Goal: Task Accomplishment & Management: Complete application form

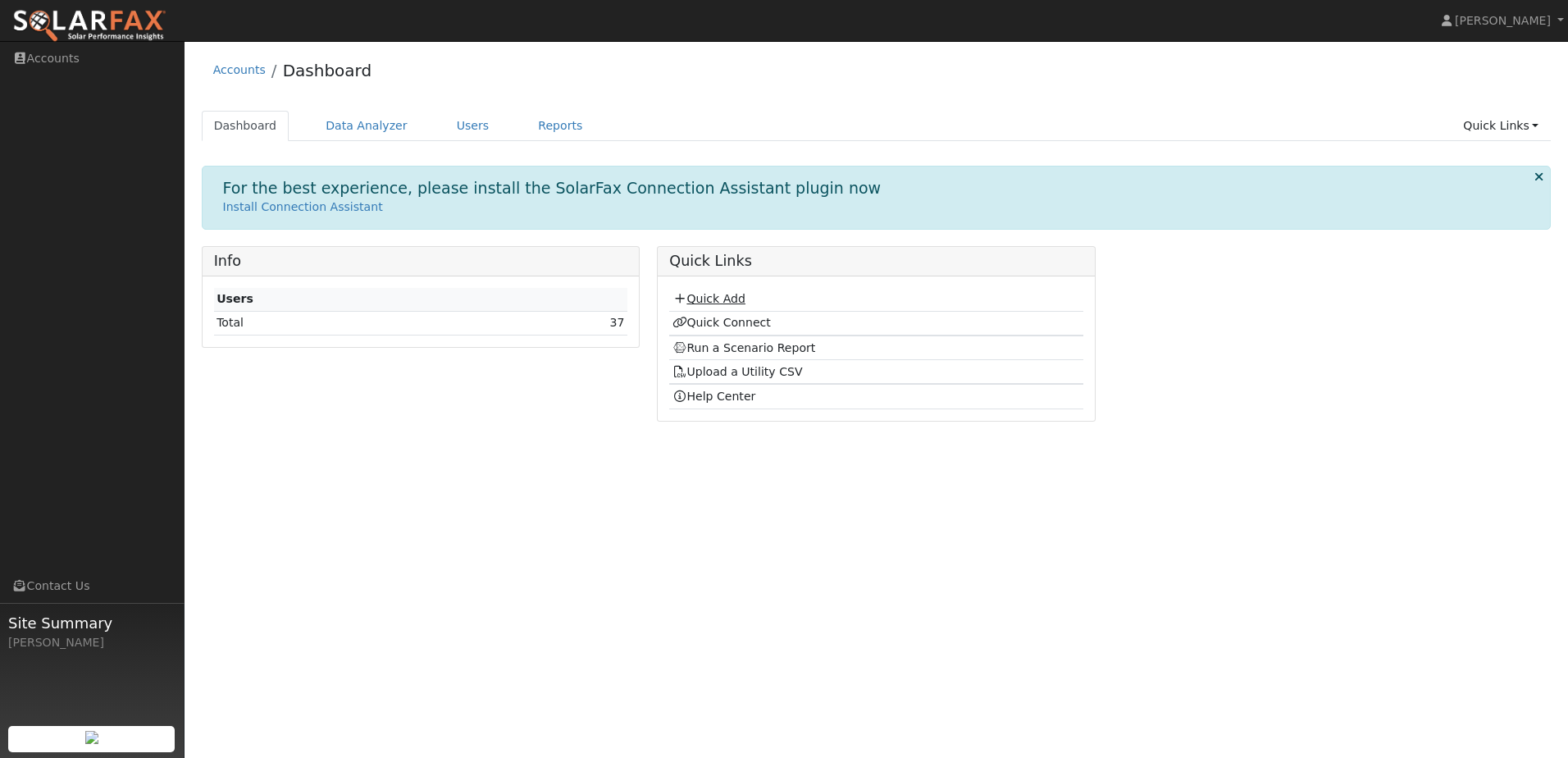
click at [732, 302] on link "Quick Add" at bounding box center [708, 299] width 73 height 14
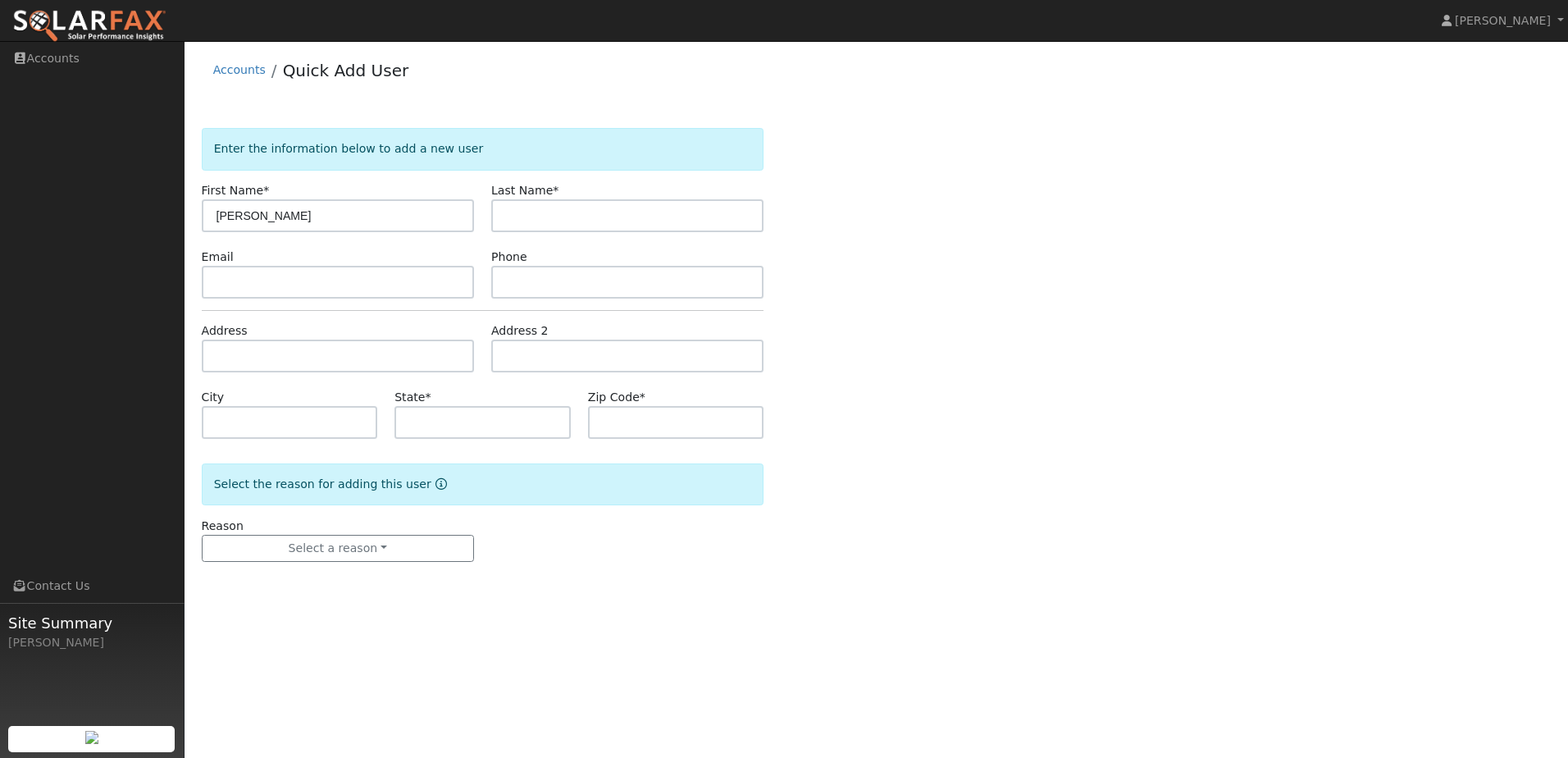
type input "[PERSON_NAME]"
click at [535, 214] on input "text" at bounding box center [628, 216] width 272 height 32
type input "Sacido"
click at [306, 351] on input "text" at bounding box center [338, 356] width 272 height 32
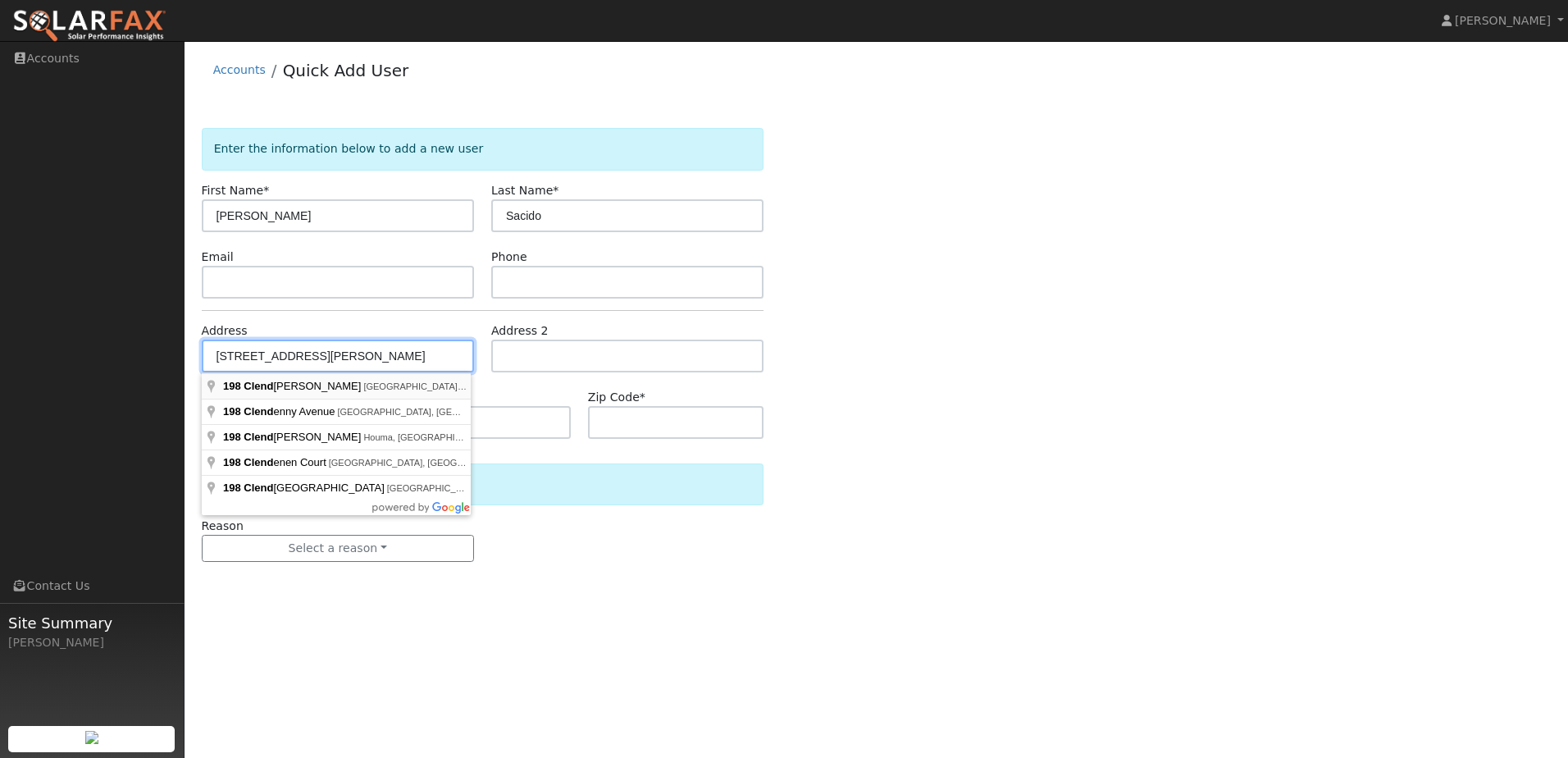
type input "198 Clendenin Parkway"
type input "Ripon"
type input "CA"
type input "95366"
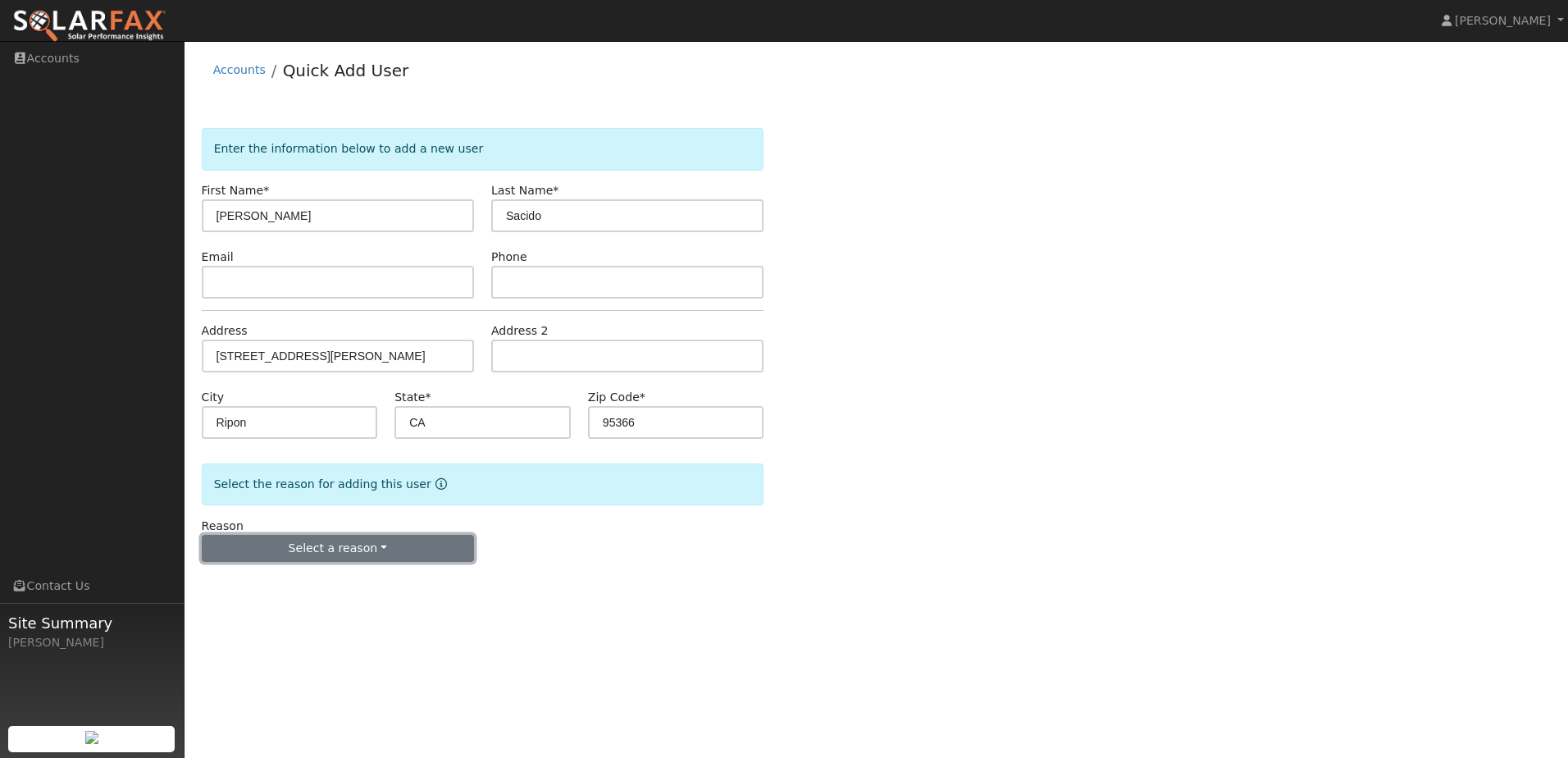
click at [384, 544] on button "Select a reason" at bounding box center [338, 549] width 272 height 28
click at [330, 634] on link "New customer has solar" at bounding box center [293, 628] width 181 height 23
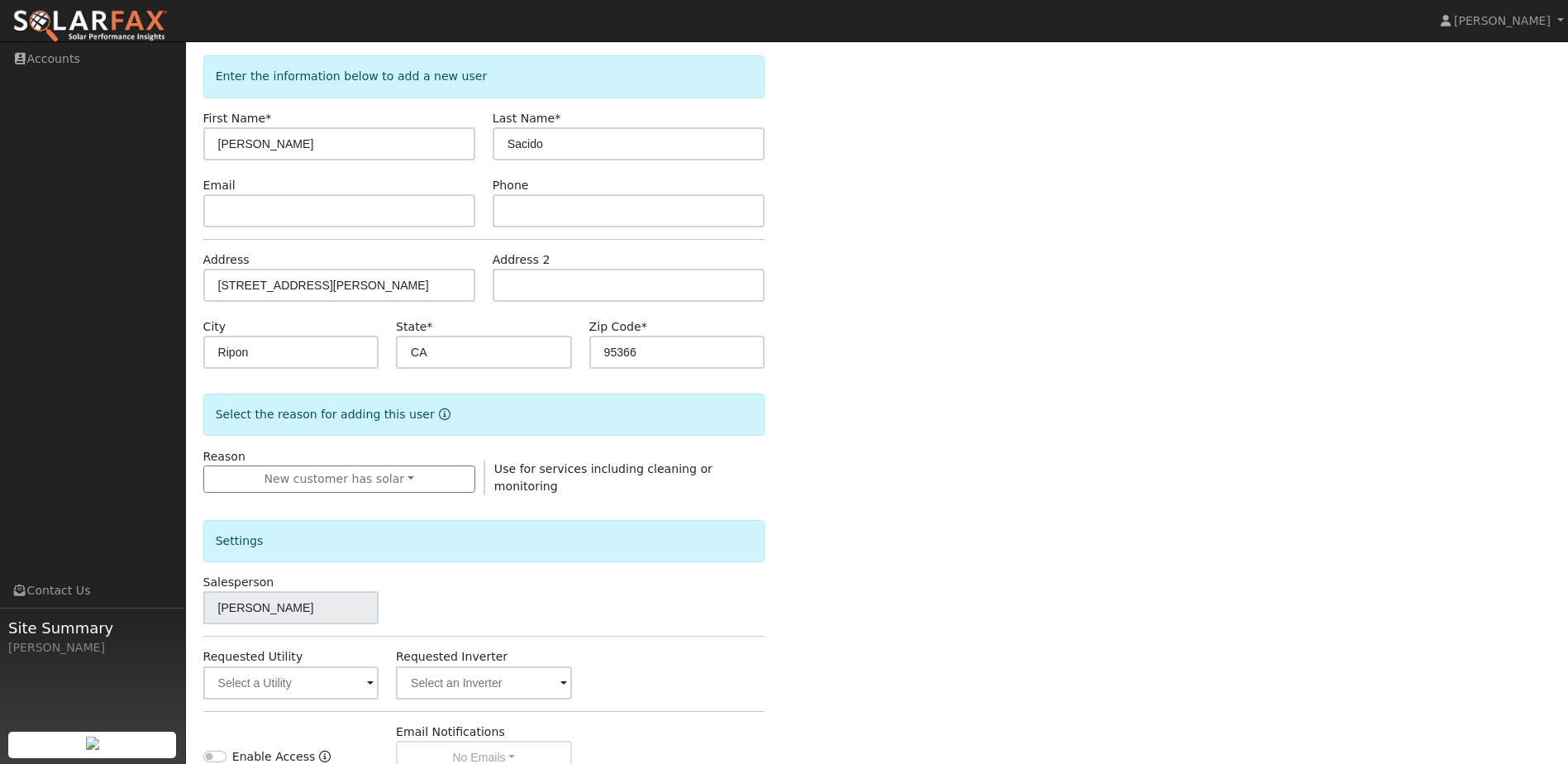
scroll to position [166, 0]
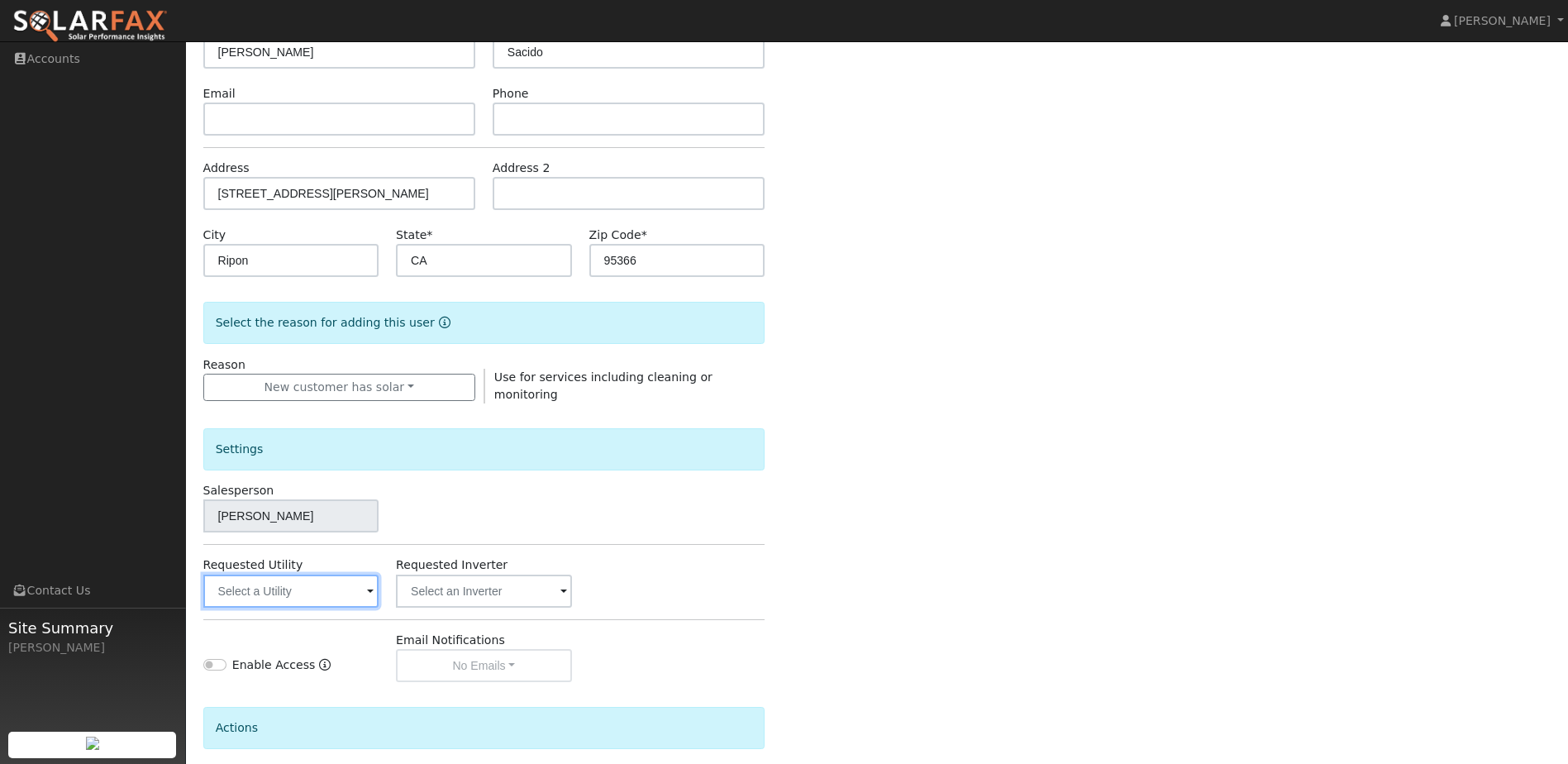
click at [305, 591] on input "text" at bounding box center [291, 591] width 175 height 33
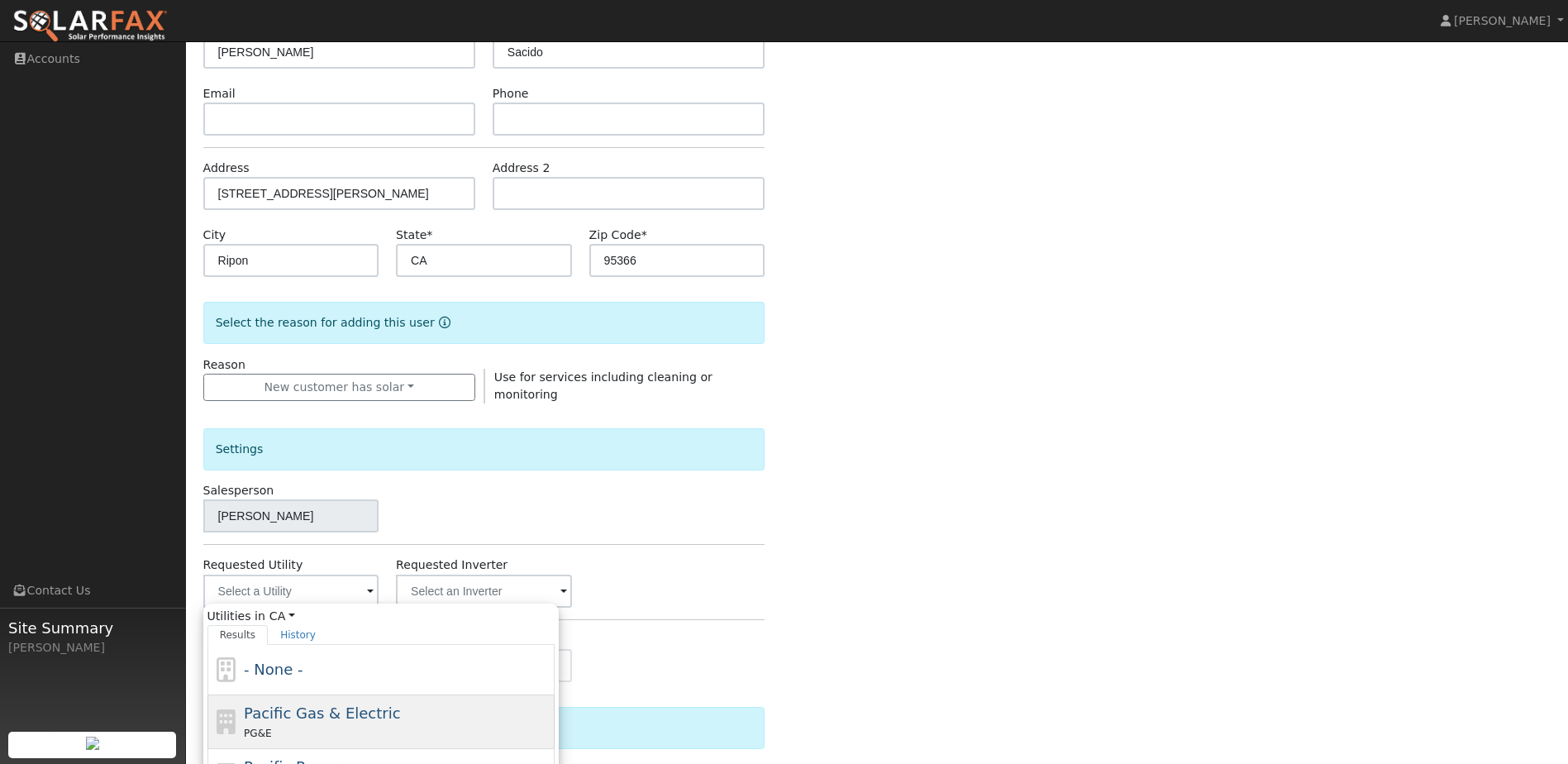
click at [334, 749] on div "Pacific Gas & Electric PG&E" at bounding box center [381, 776] width 347 height 54
type input "Pacific Gas & Electric"
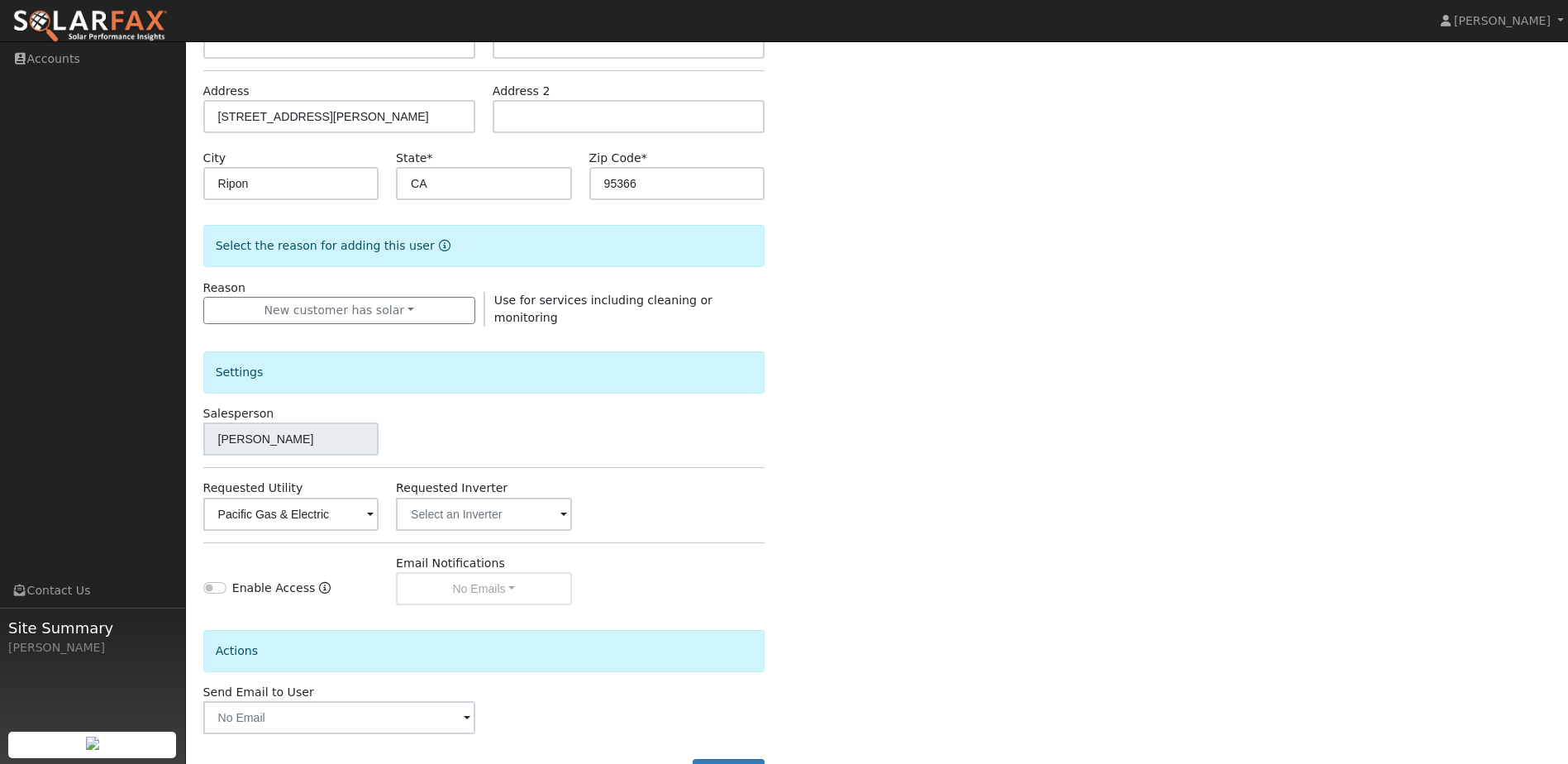
scroll to position [305, 0]
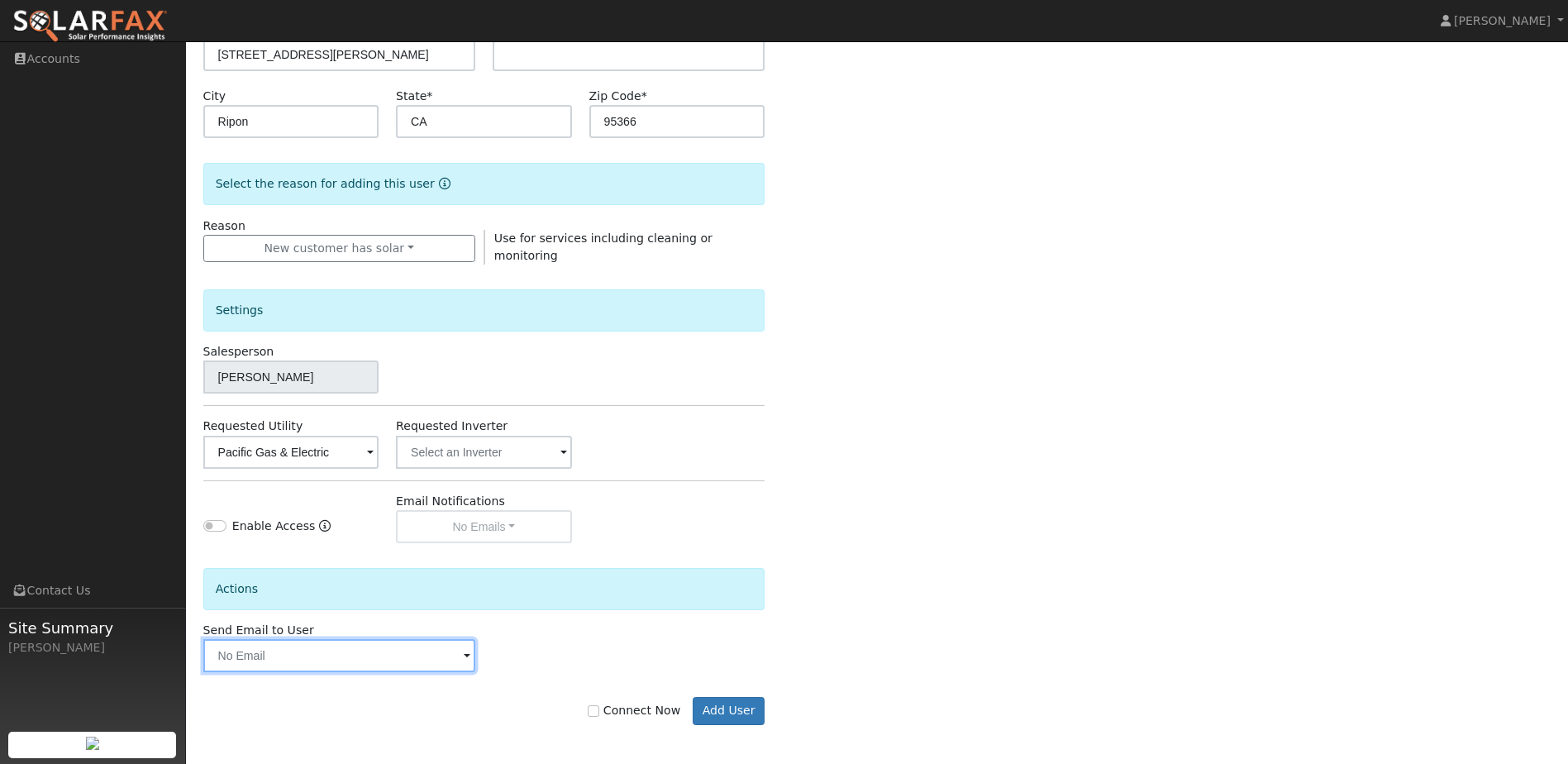
click at [446, 656] on input "text" at bounding box center [339, 656] width 272 height 33
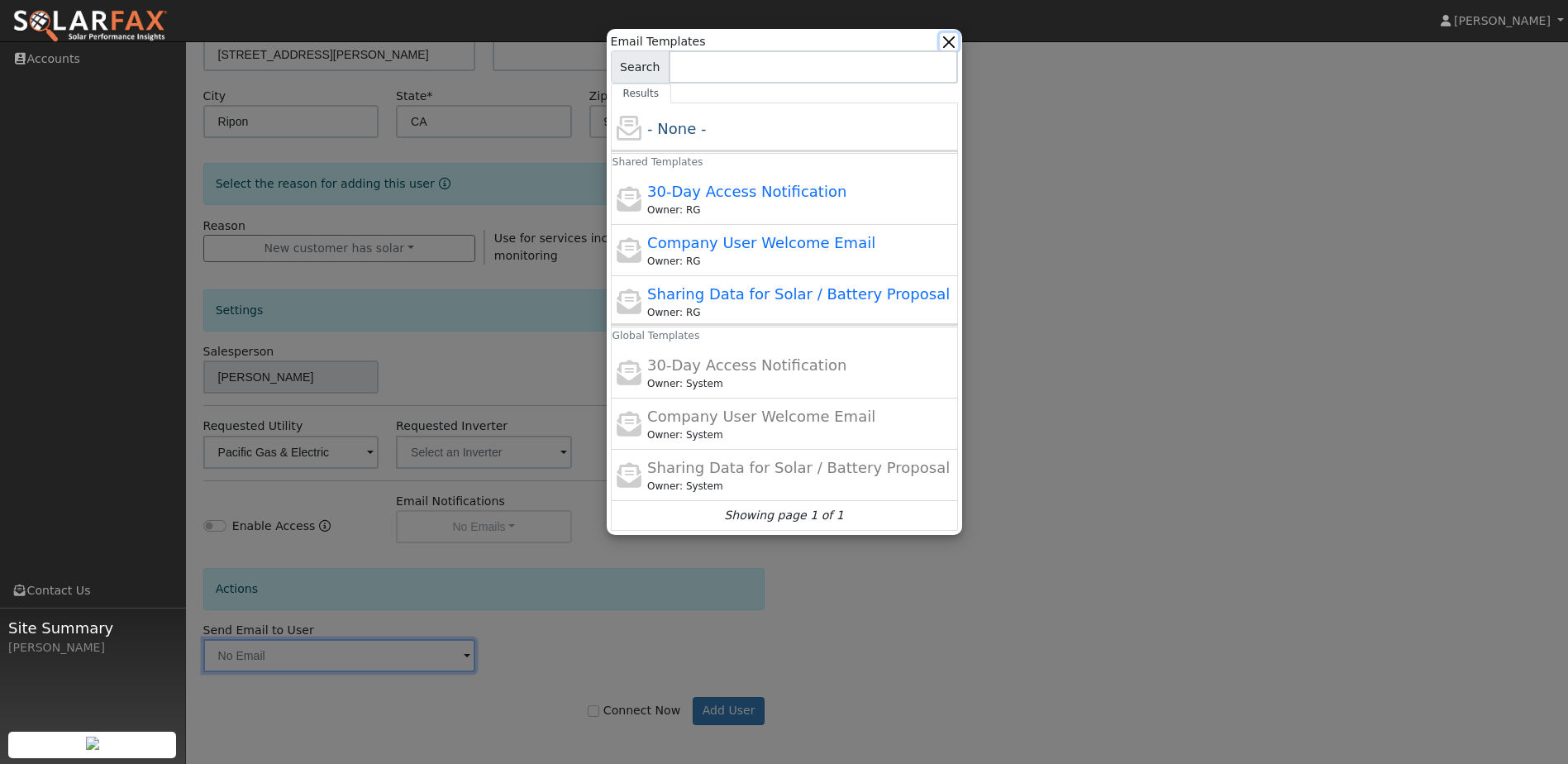
click at [950, 40] on button "button" at bounding box center [948, 41] width 17 height 17
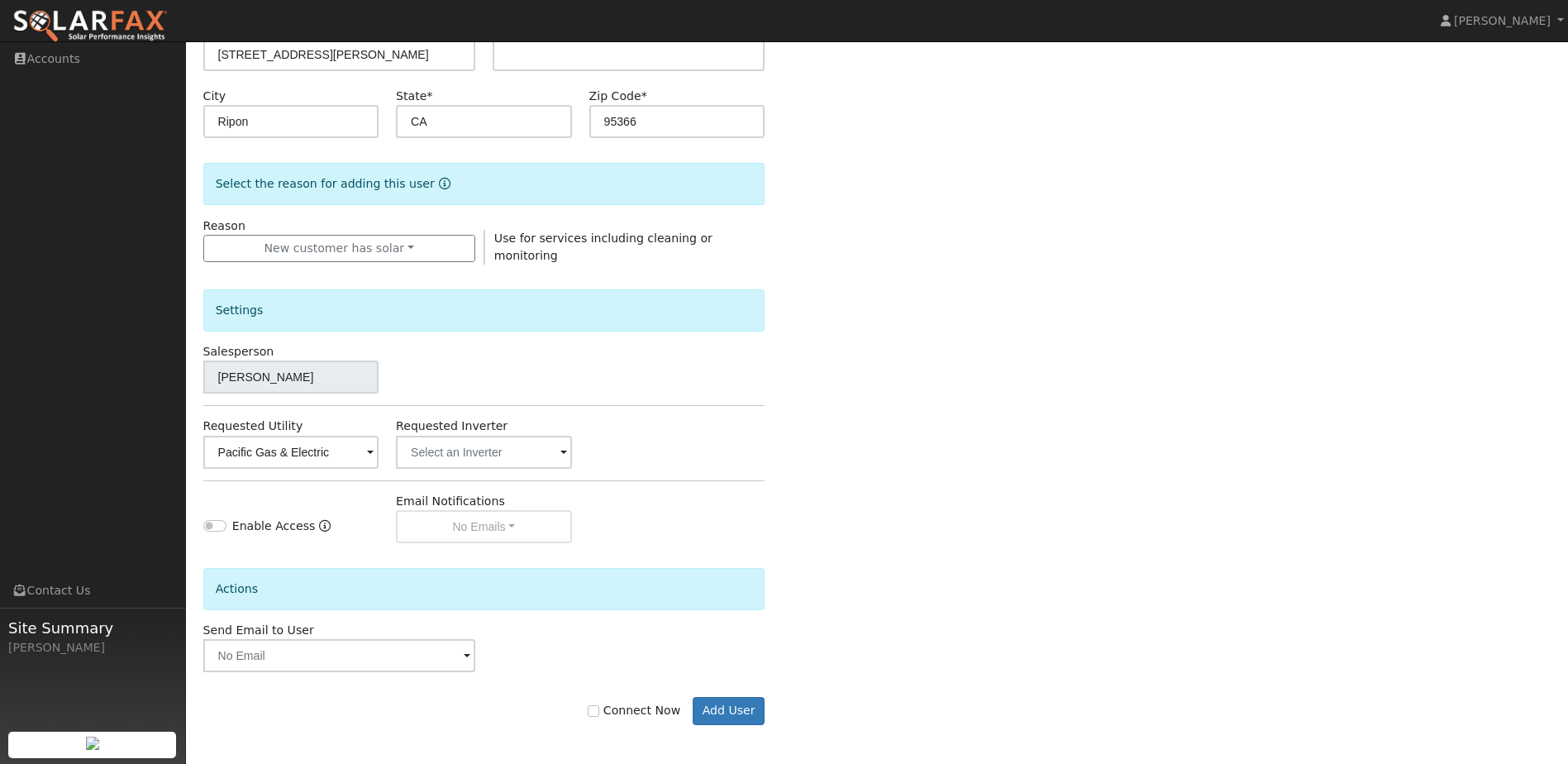
click at [614, 711] on label "Connect Now" at bounding box center [634, 710] width 93 height 17
click at [599, 711] on input "Connect Now" at bounding box center [593, 710] width 12 height 12
checkbox input "true"
click at [738, 712] on button "Add User" at bounding box center [728, 710] width 72 height 28
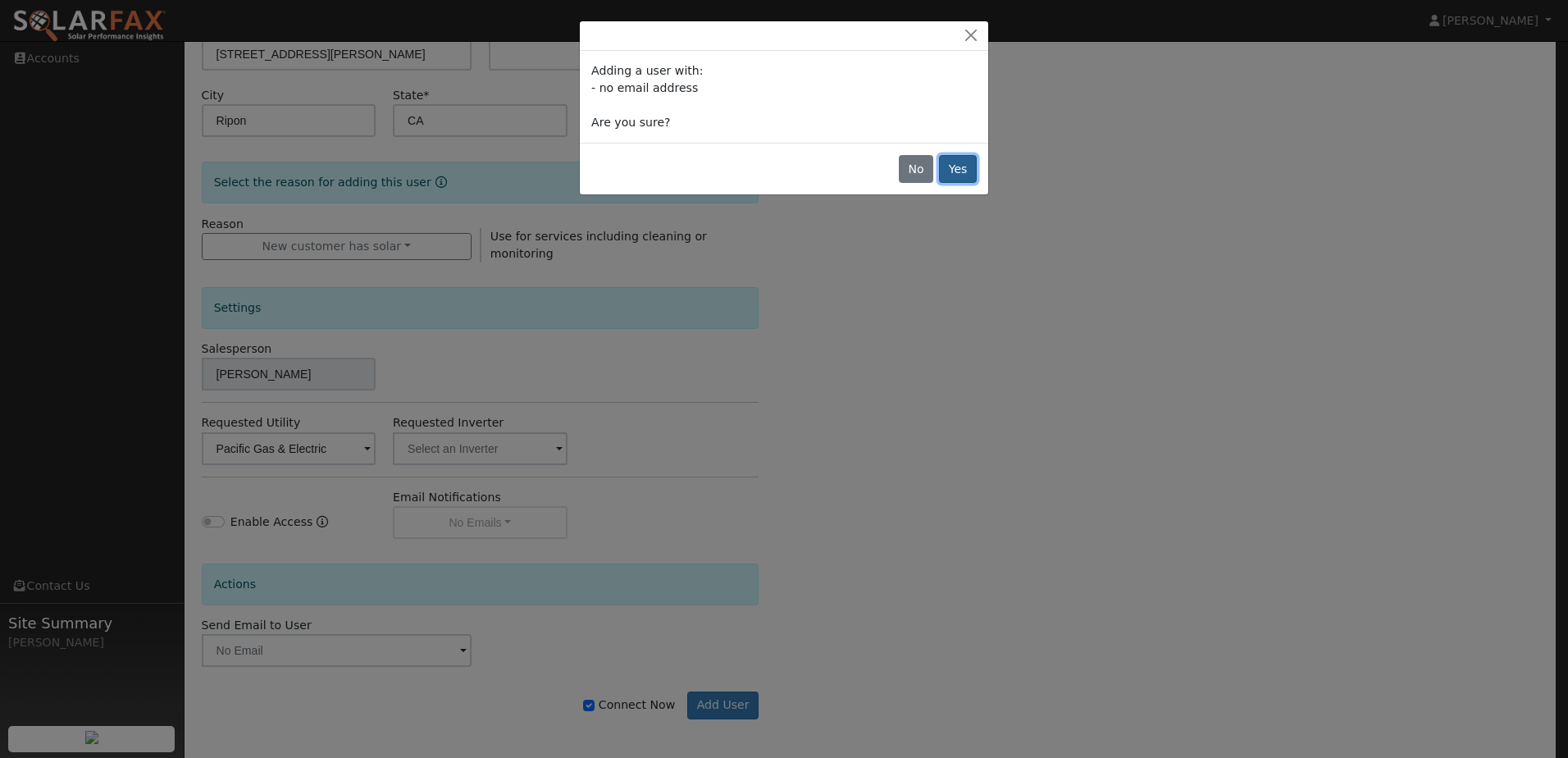
click at [968, 167] on button "Yes" at bounding box center [958, 169] width 38 height 28
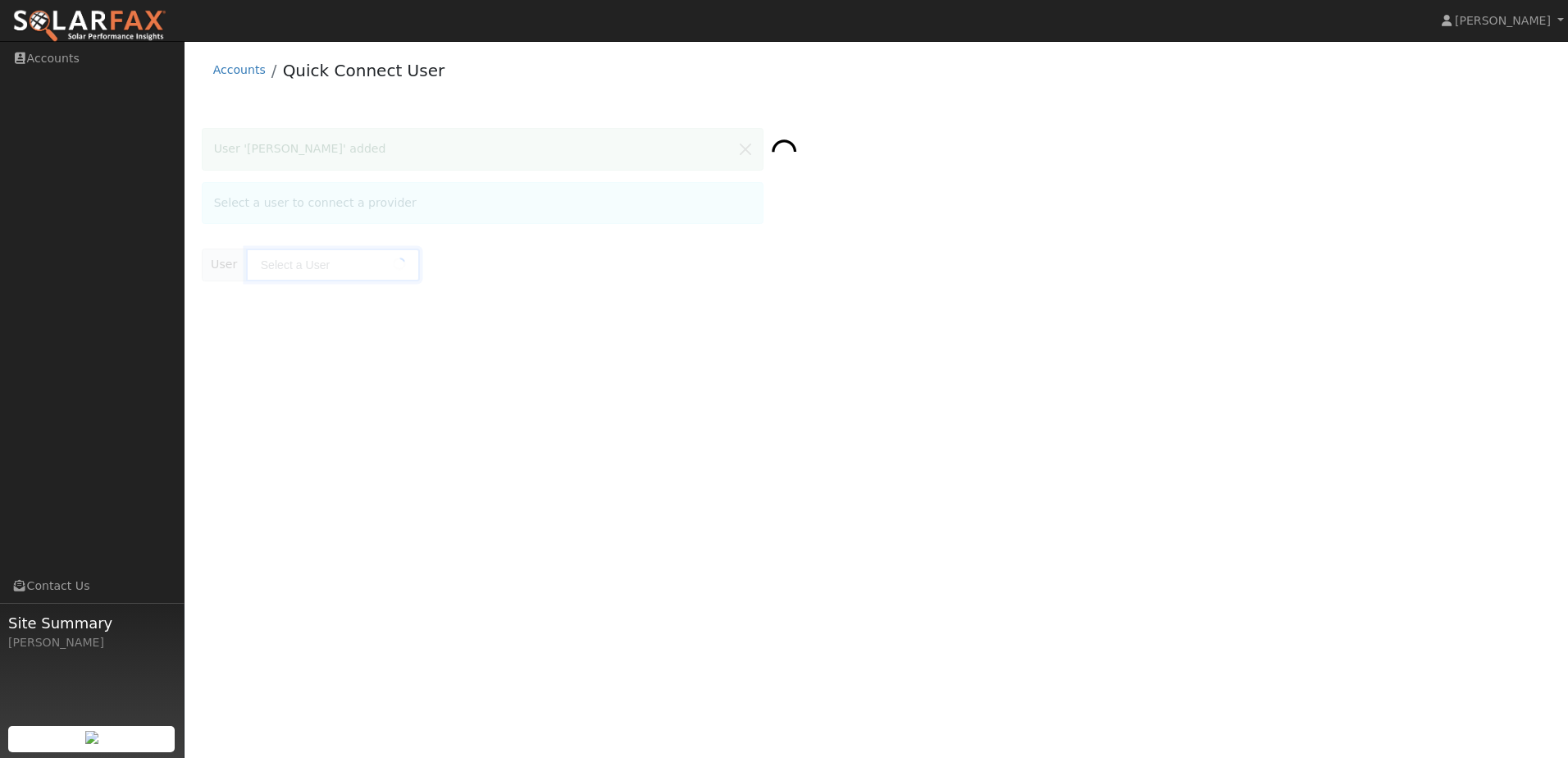
type input "[PERSON_NAME]"
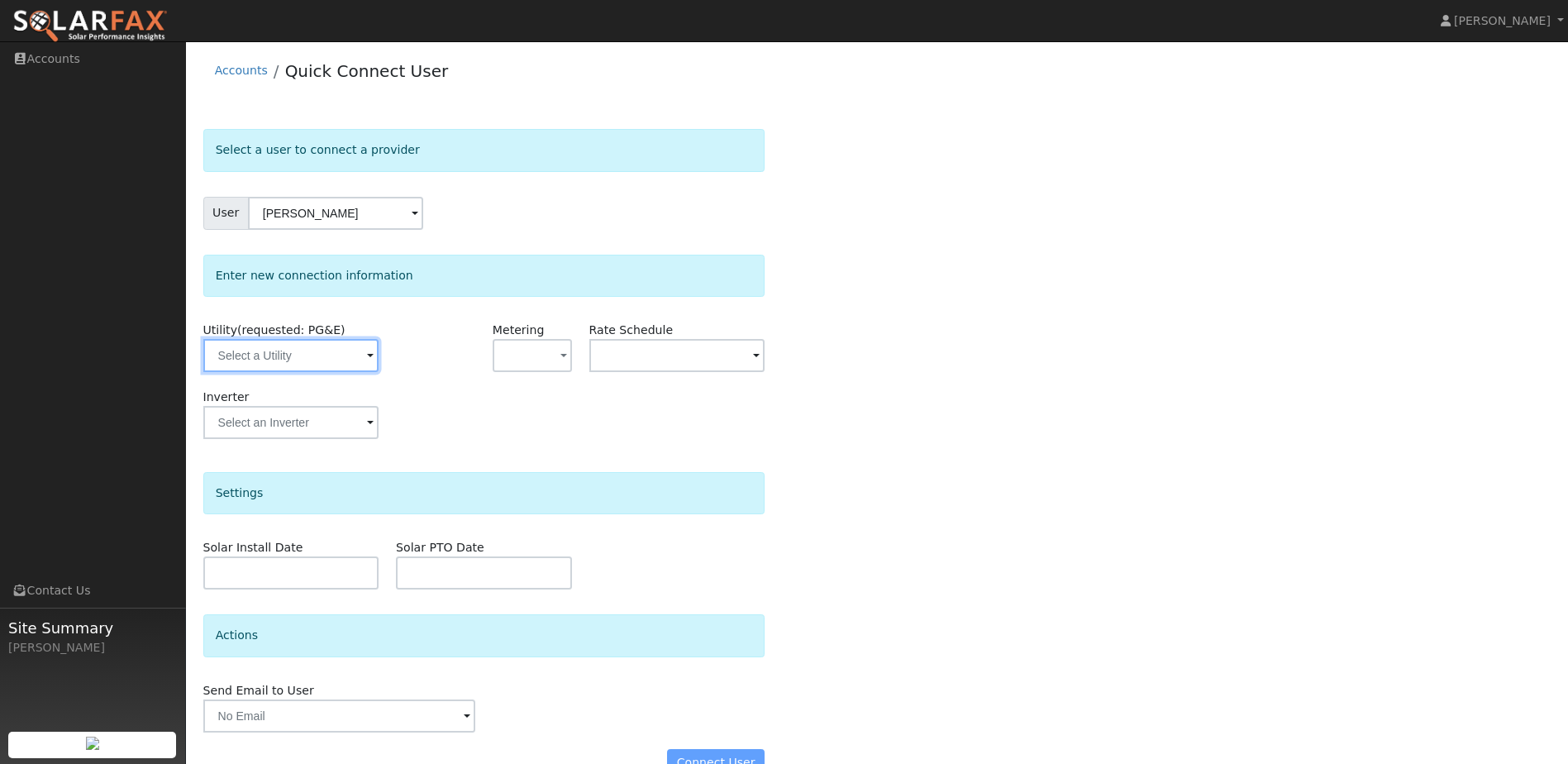
click at [333, 362] on input "text" at bounding box center [291, 356] width 175 height 33
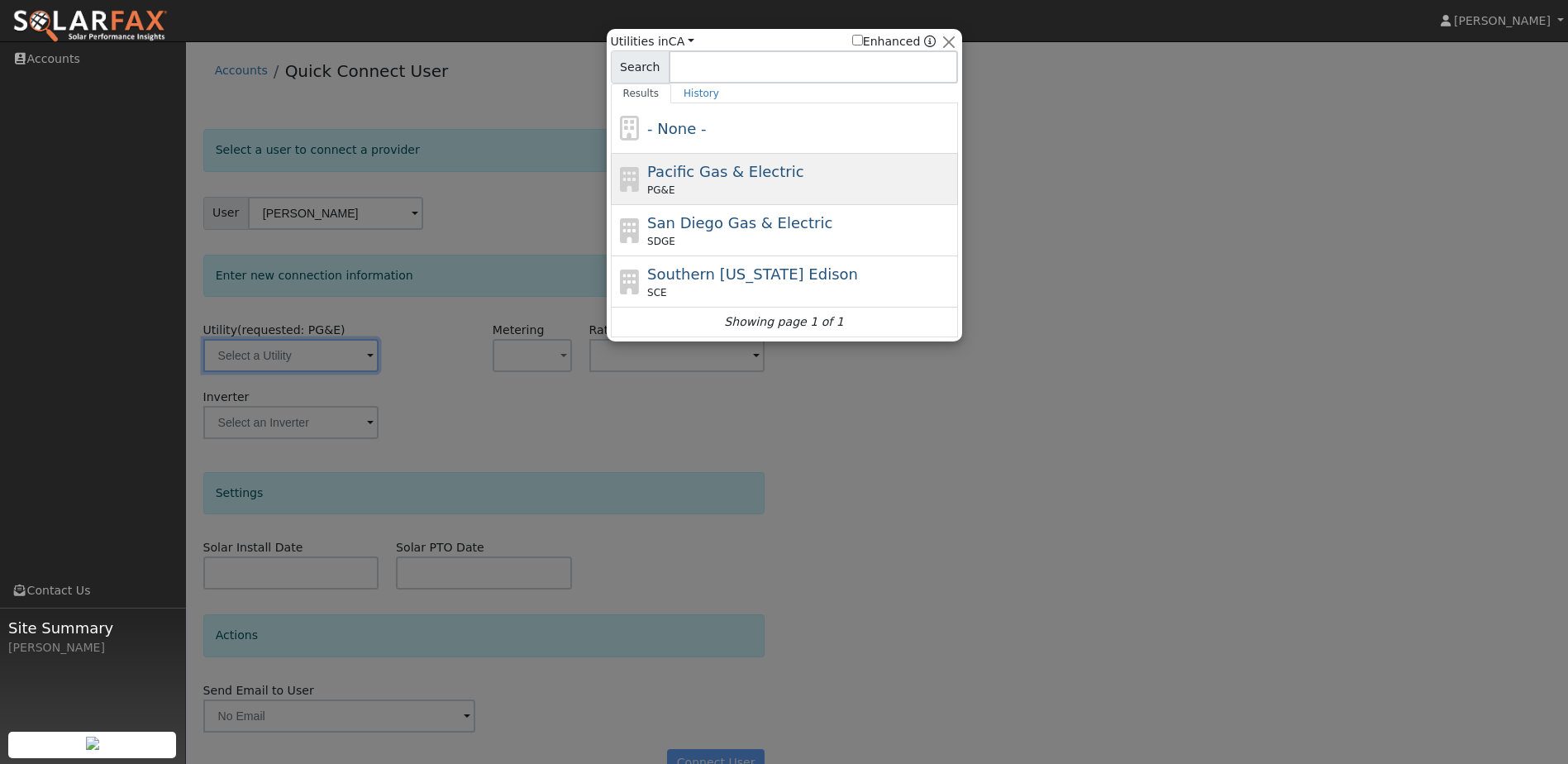
click at [729, 185] on div "PG&E" at bounding box center [800, 190] width 306 height 15
type input "PG&E"
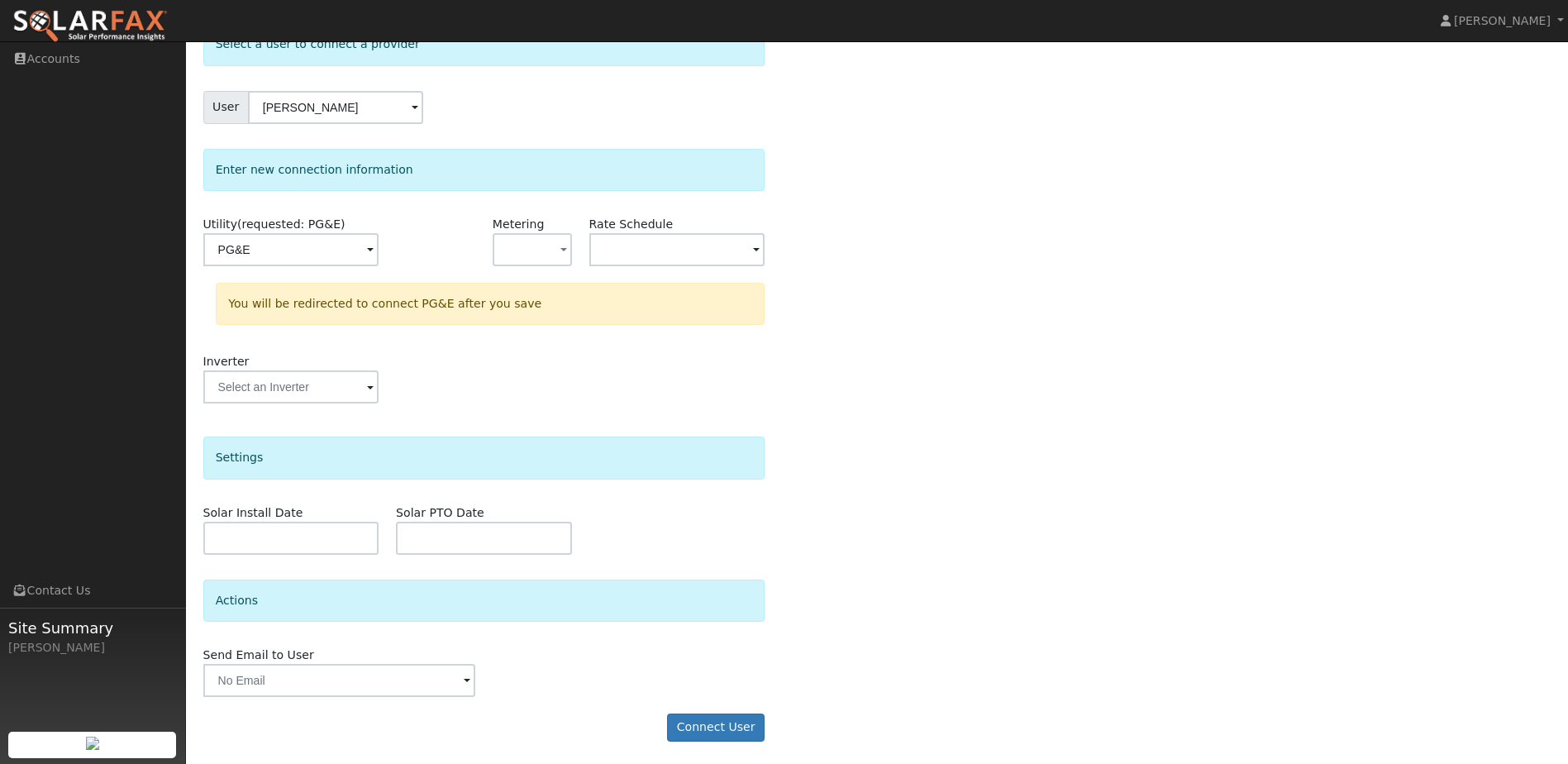
scroll to position [108, 0]
click at [741, 724] on button "Connect User" at bounding box center [715, 725] width 97 height 28
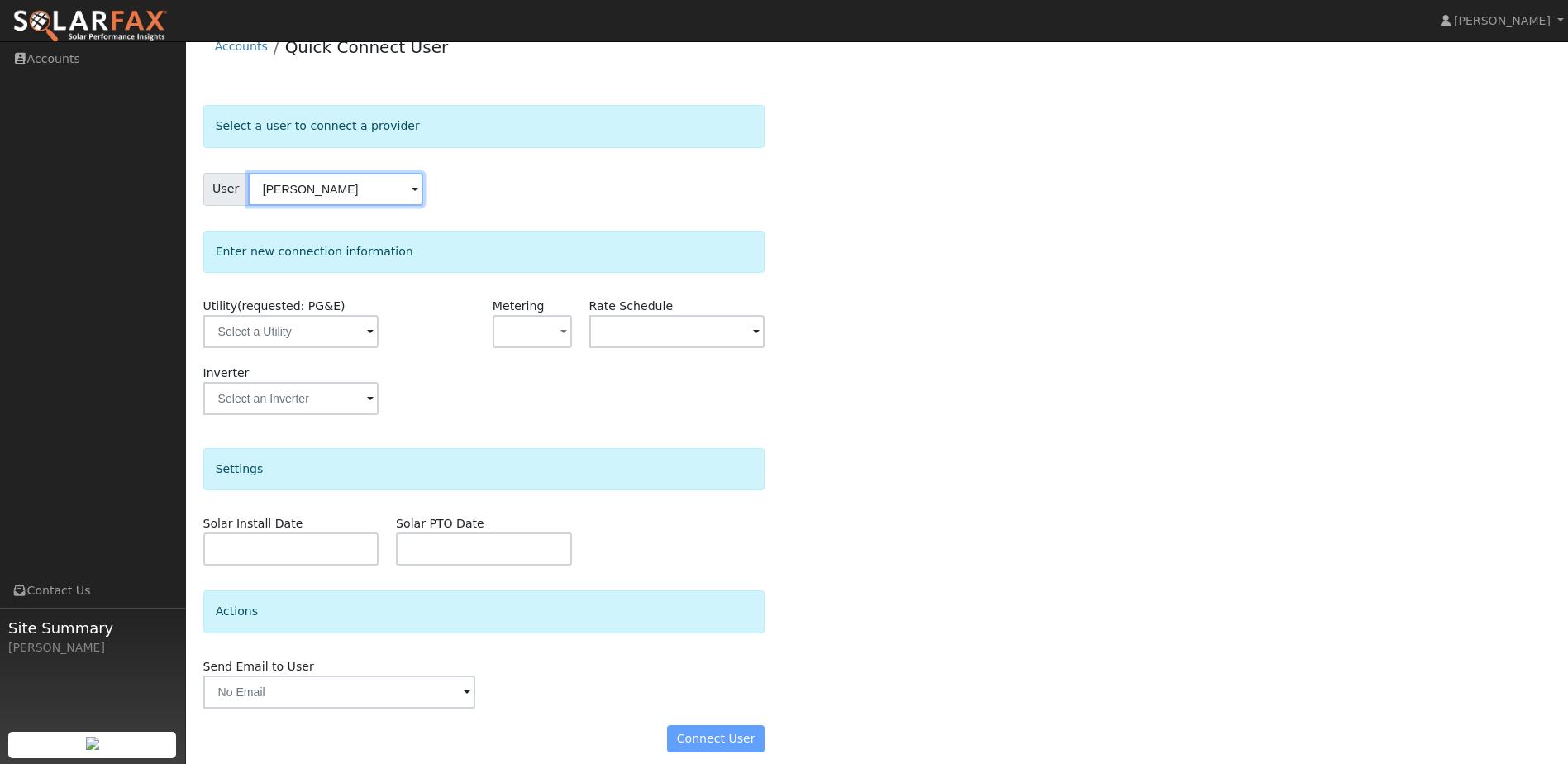
scroll to position [37, 0]
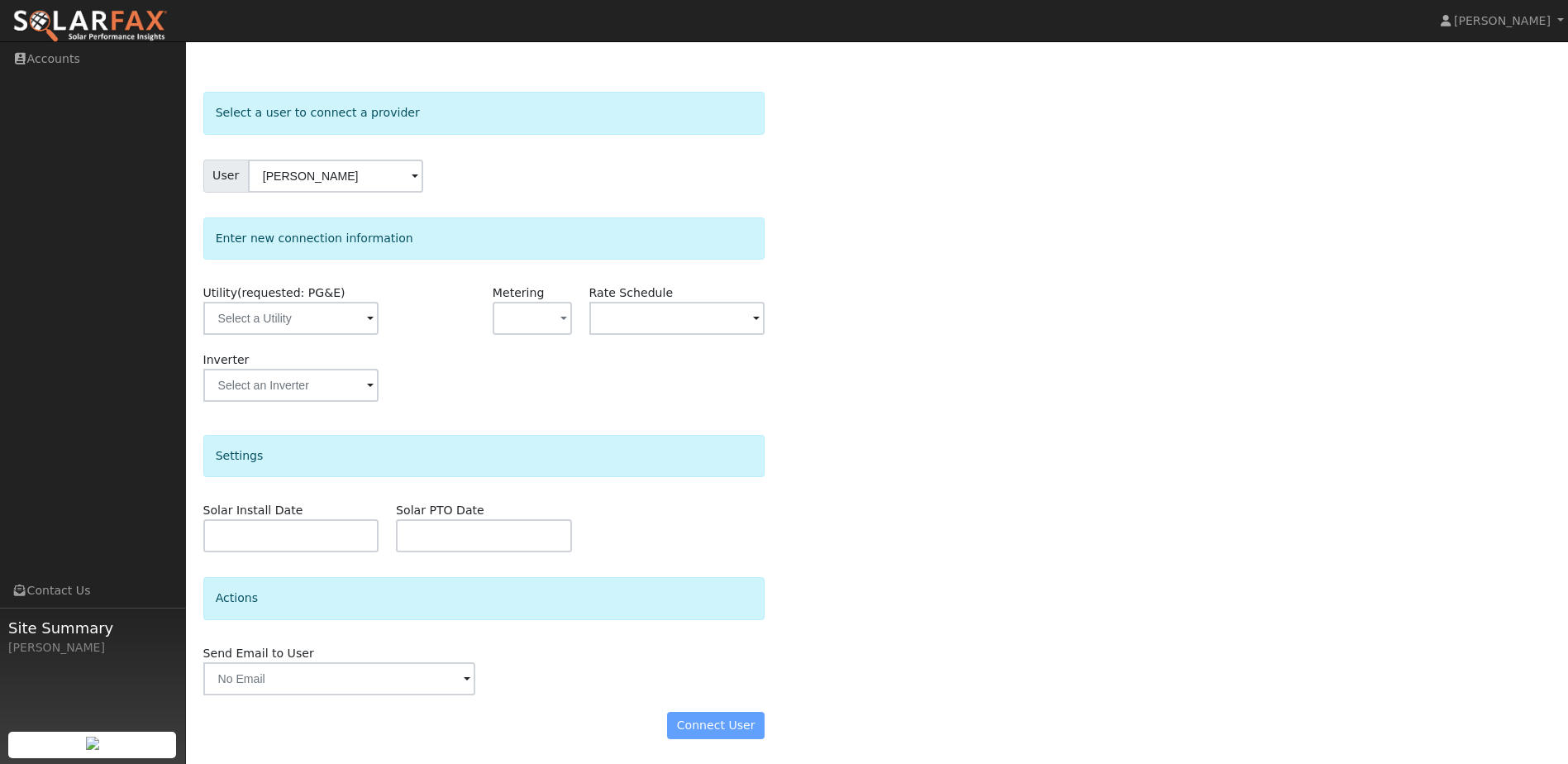
click at [744, 724] on div "Connect User" at bounding box center [484, 726] width 579 height 28
click at [235, 321] on input "text" at bounding box center [291, 318] width 175 height 33
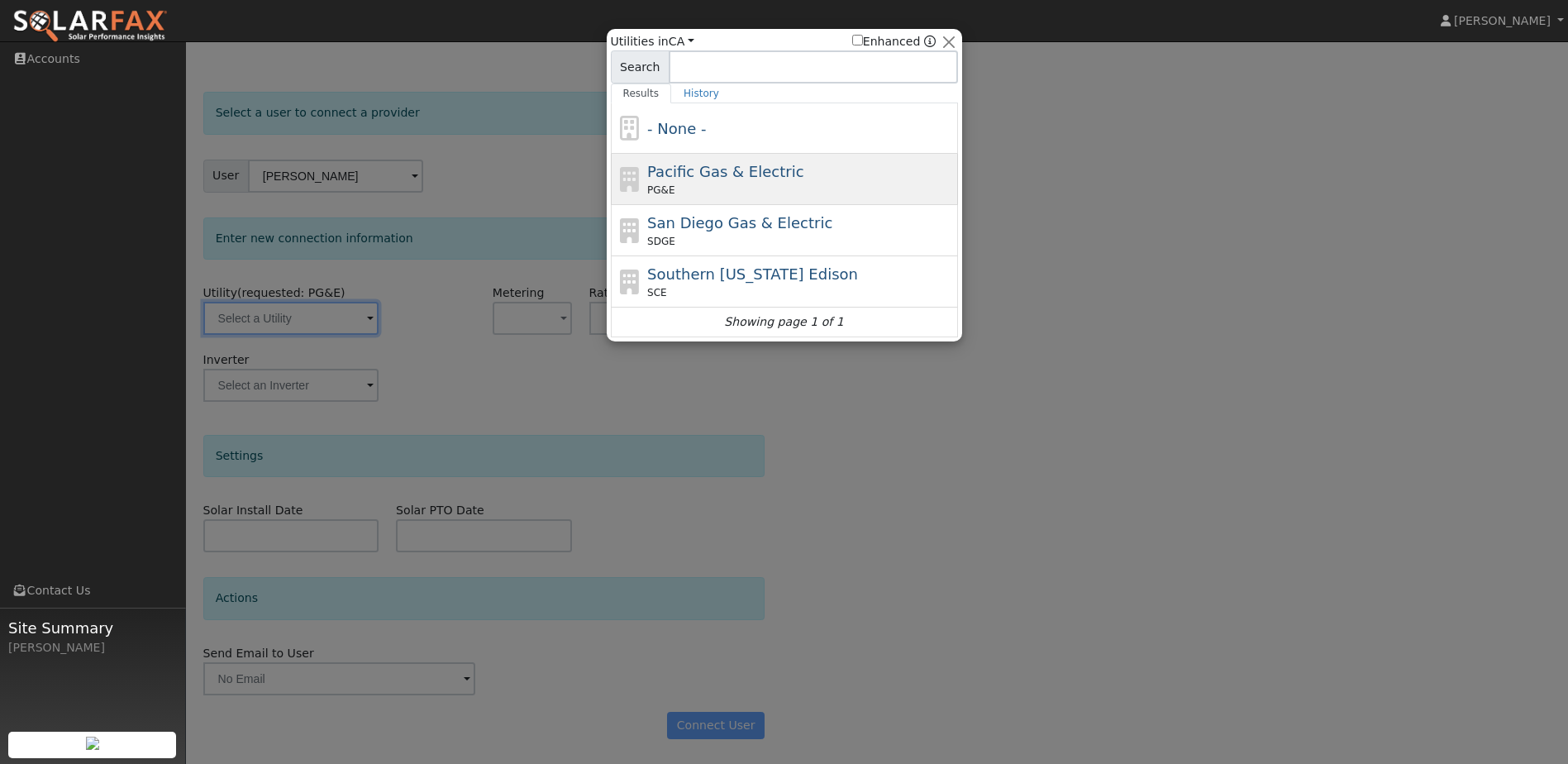
click at [808, 168] on div "Pacific Gas & Electric PG&E" at bounding box center [800, 178] width 306 height 37
type input "PG&E"
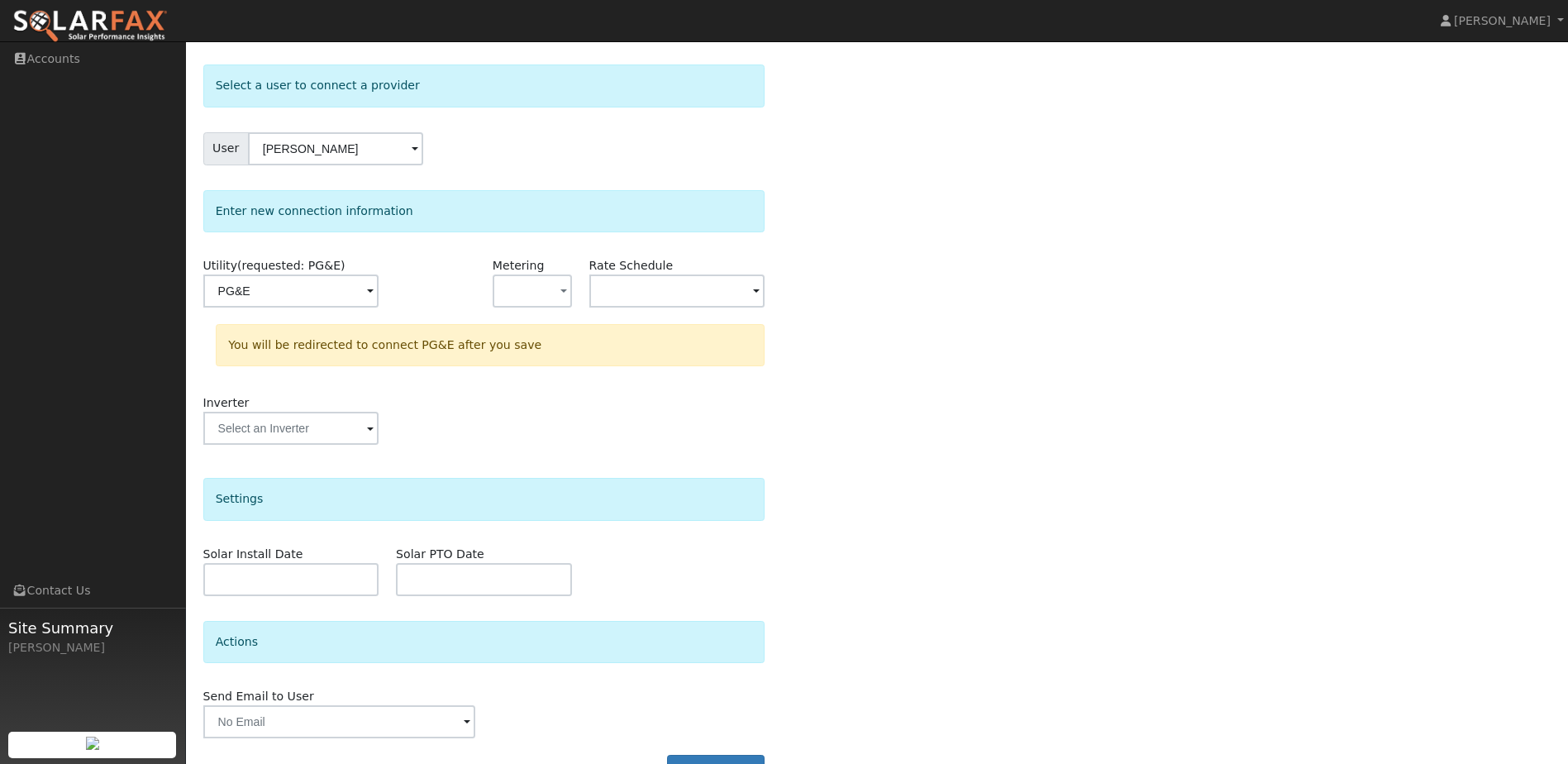
scroll to position [108, 0]
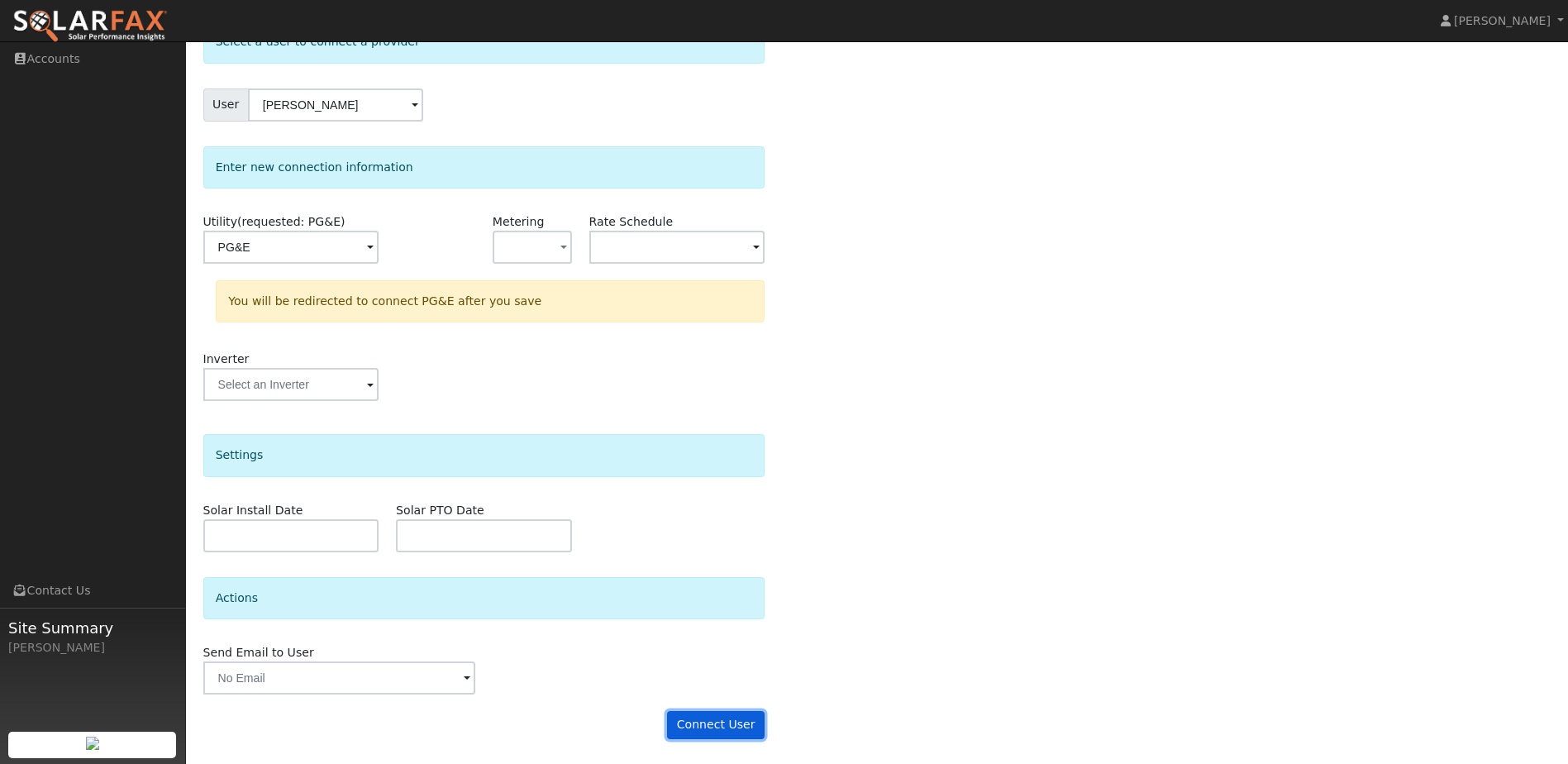
click at [744, 728] on button "Connect User" at bounding box center [715, 725] width 97 height 28
